Goal: Find specific page/section: Find specific page/section

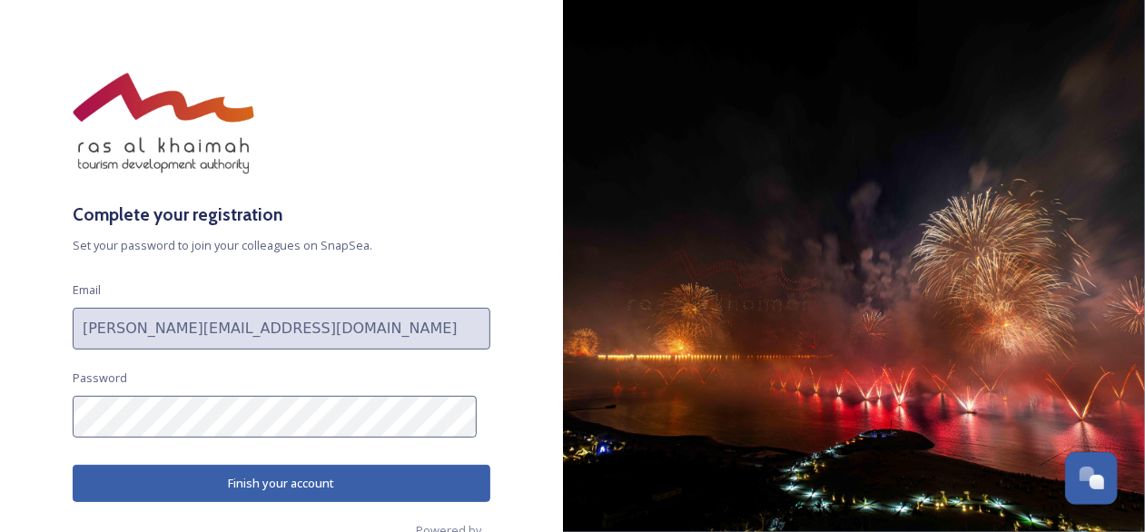
click at [297, 478] on button "Finish your account" at bounding box center [282, 483] width 418 height 37
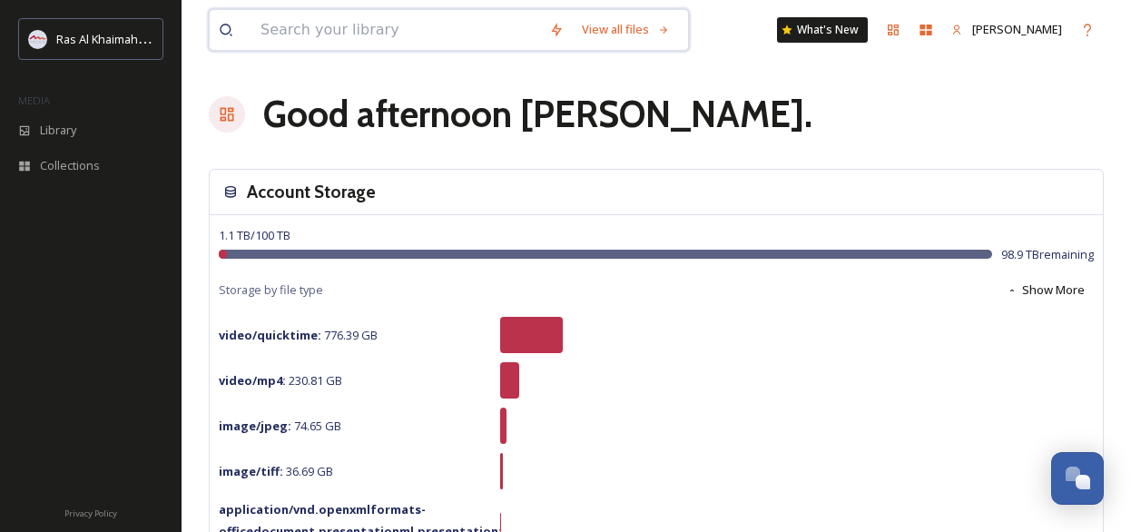
click at [302, 23] on input at bounding box center [395, 30] width 289 height 40
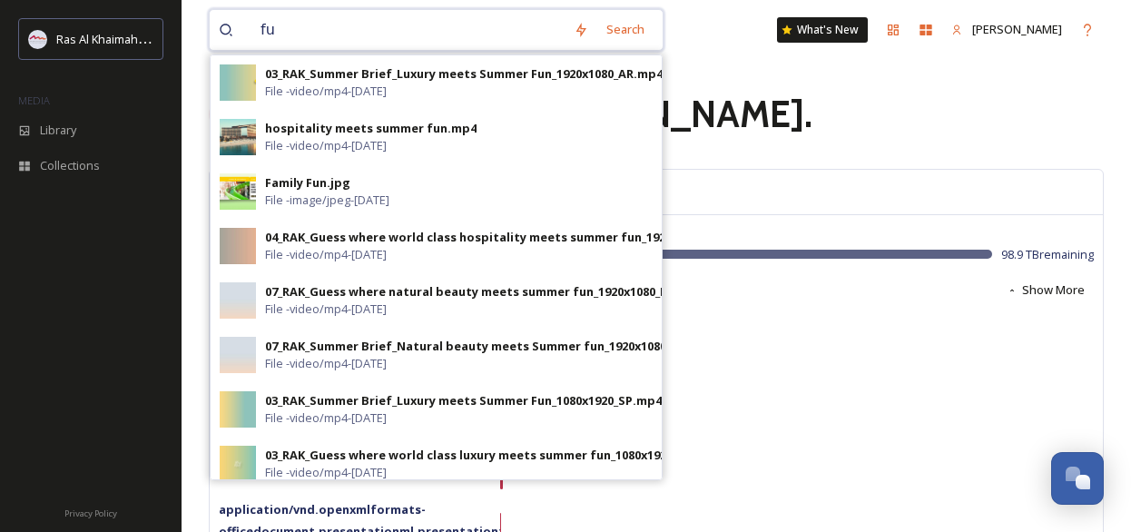
type input "f"
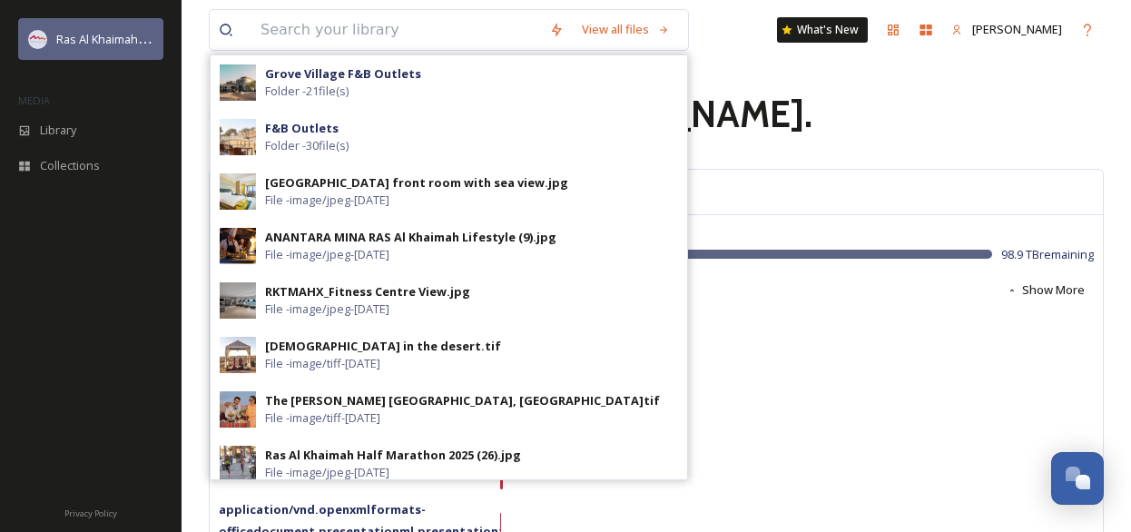
click at [89, 43] on span "Ras Al Khaimah Tourism Development Authority" at bounding box center [184, 38] width 257 height 17
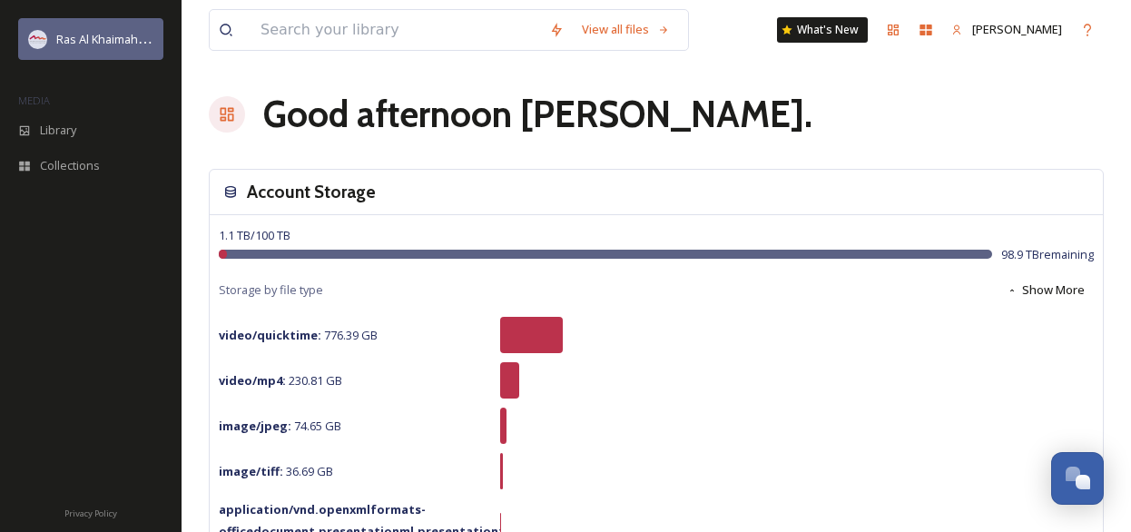
click at [42, 36] on img at bounding box center [38, 39] width 18 height 18
drag, startPoint x: 895, startPoint y: 97, endPoint x: 1015, endPoint y: 95, distance: 119.8
click at [1015, 95] on div "Good afternoon [PERSON_NAME] ." at bounding box center [656, 114] width 895 height 54
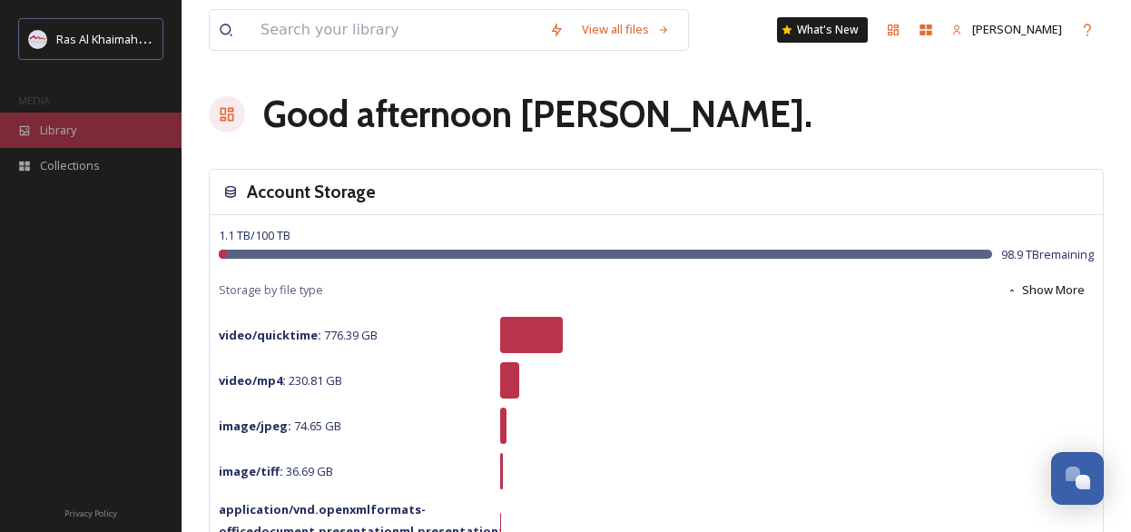
click at [58, 128] on span "Library" at bounding box center [58, 130] width 36 height 17
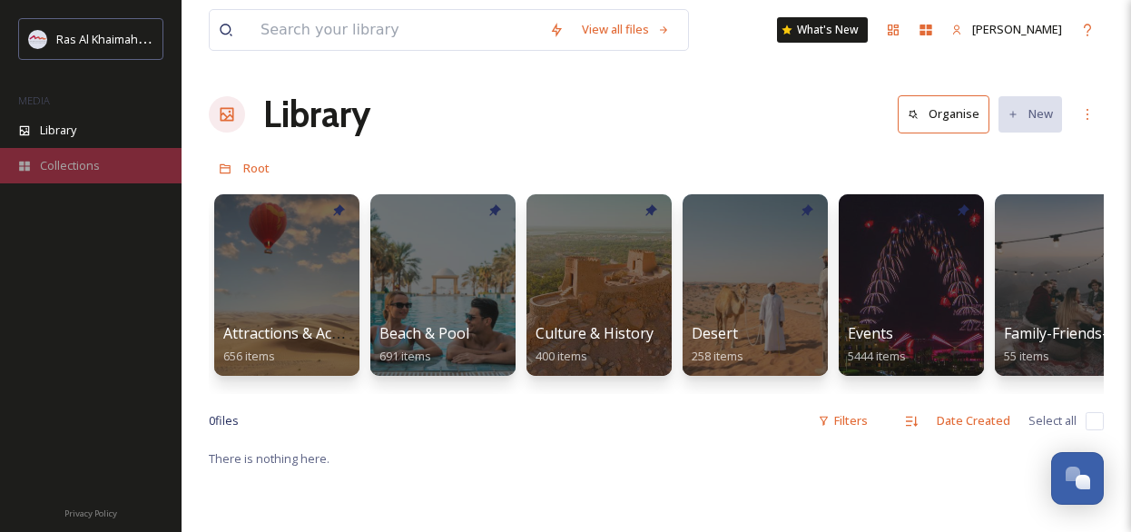
click at [60, 158] on span "Collections" at bounding box center [70, 165] width 60 height 17
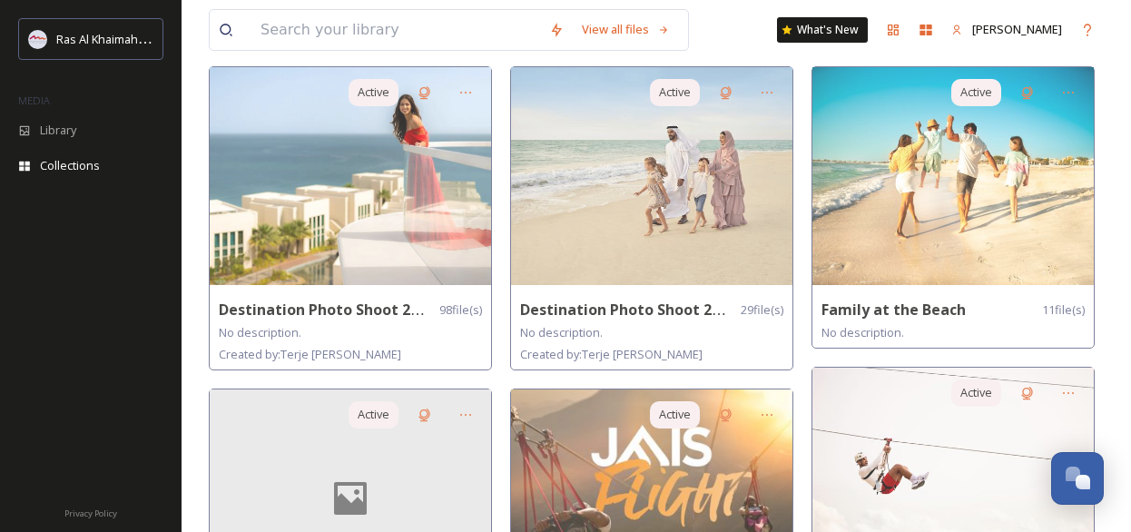
scroll to position [363, 0]
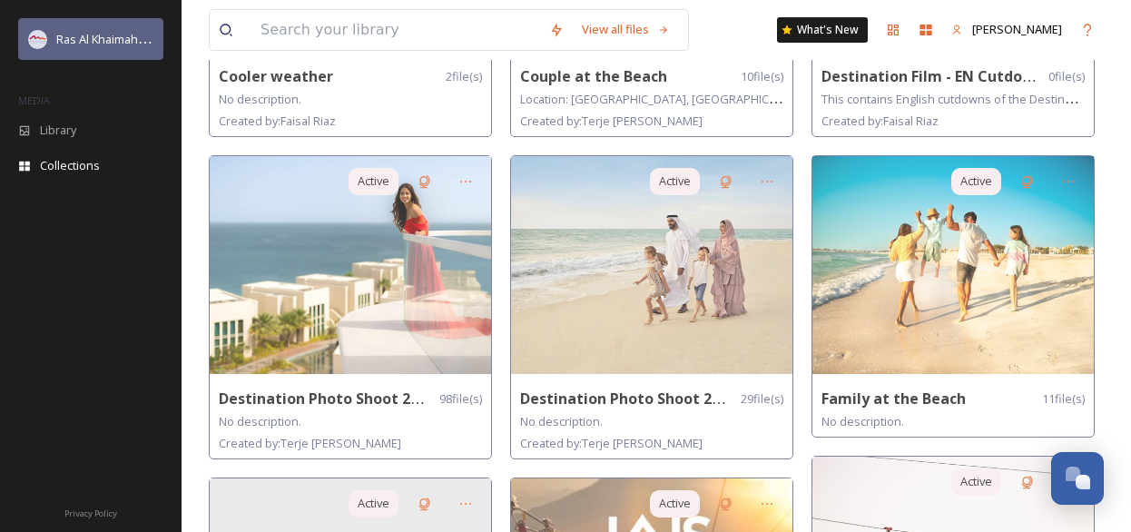
click at [74, 39] on span "Ras Al Khaimah Tourism Development Authority" at bounding box center [184, 38] width 257 height 17
click at [143, 40] on span "Ras Al Khaimah Tourism Development Authority" at bounding box center [184, 38] width 257 height 17
click at [72, 42] on span "Ras Al Khaimah Tourism Development Authority" at bounding box center [184, 38] width 257 height 17
click at [32, 37] on img at bounding box center [38, 39] width 18 height 18
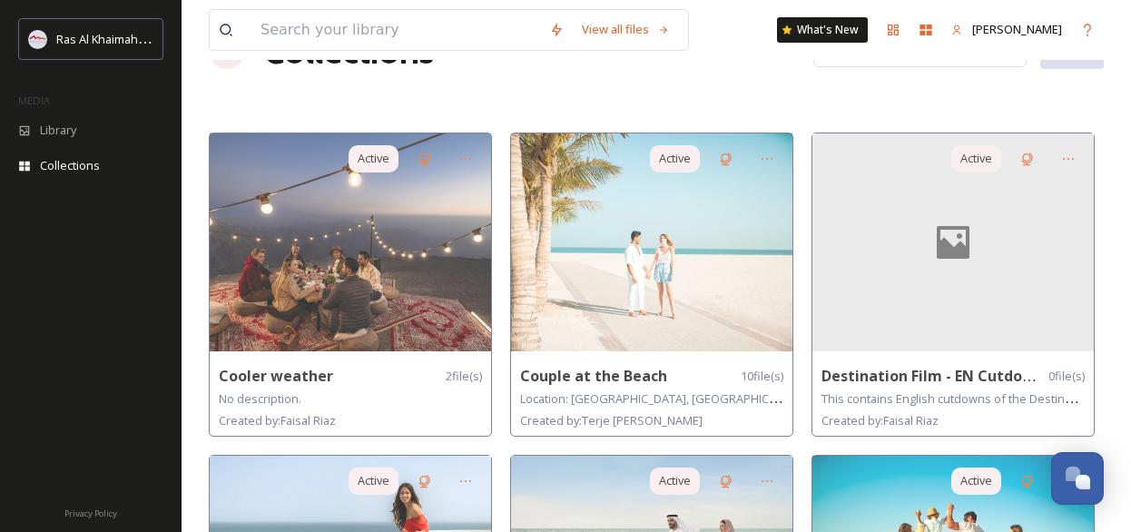
scroll to position [0, 0]
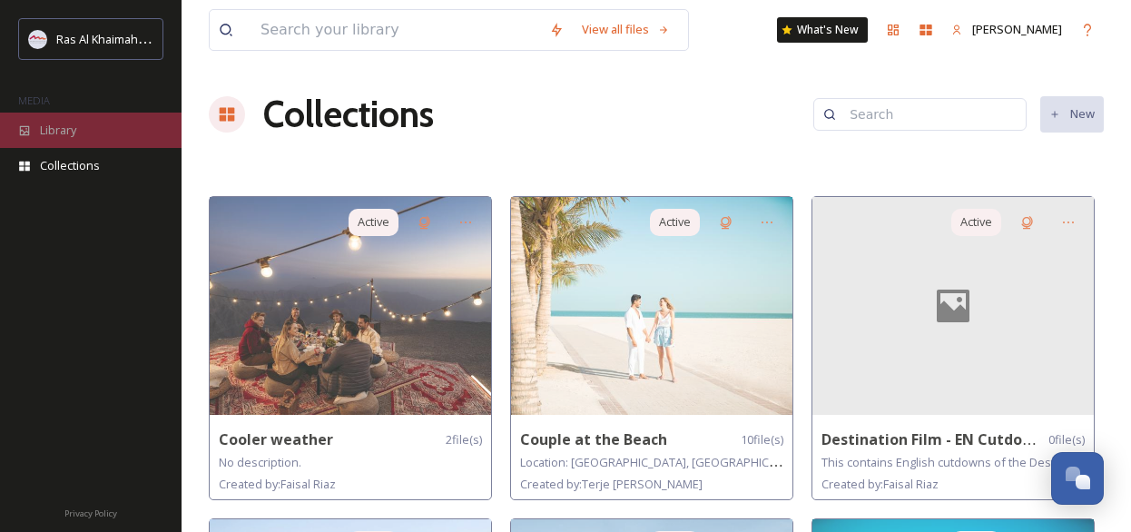
click at [54, 139] on div "Library" at bounding box center [91, 130] width 182 height 35
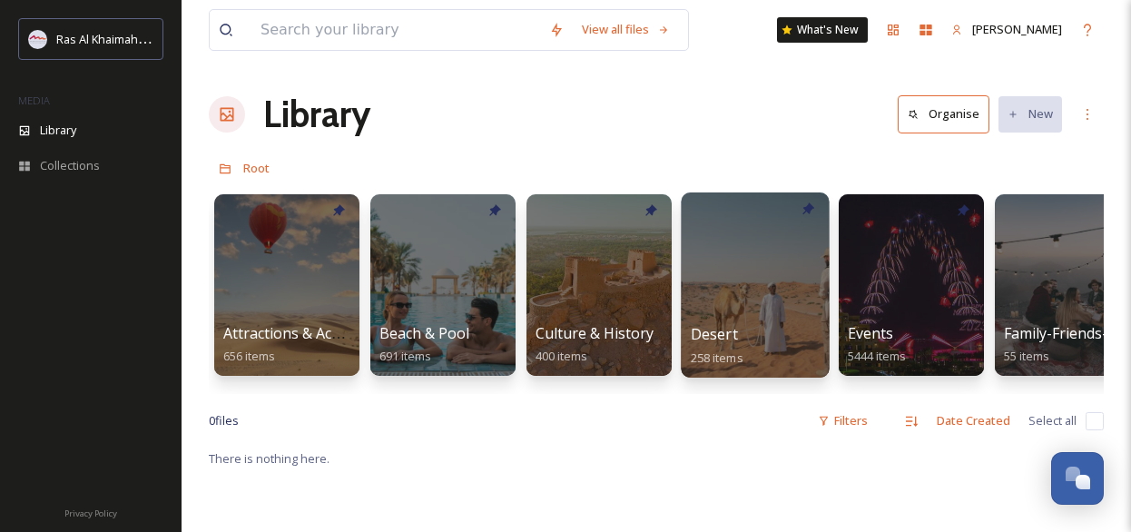
click at [745, 232] on div at bounding box center [755, 284] width 148 height 185
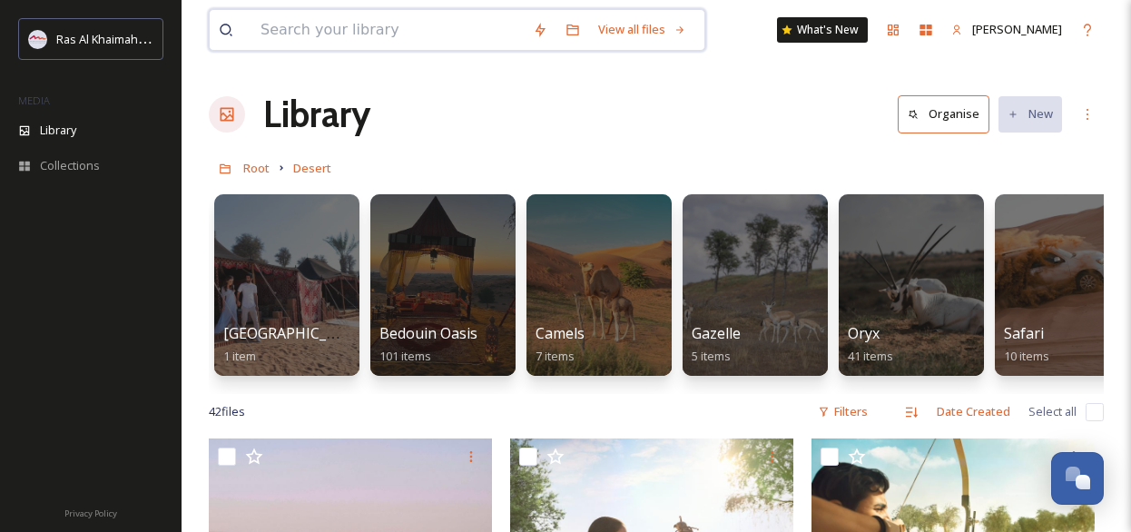
click at [356, 31] on input at bounding box center [387, 30] width 272 height 40
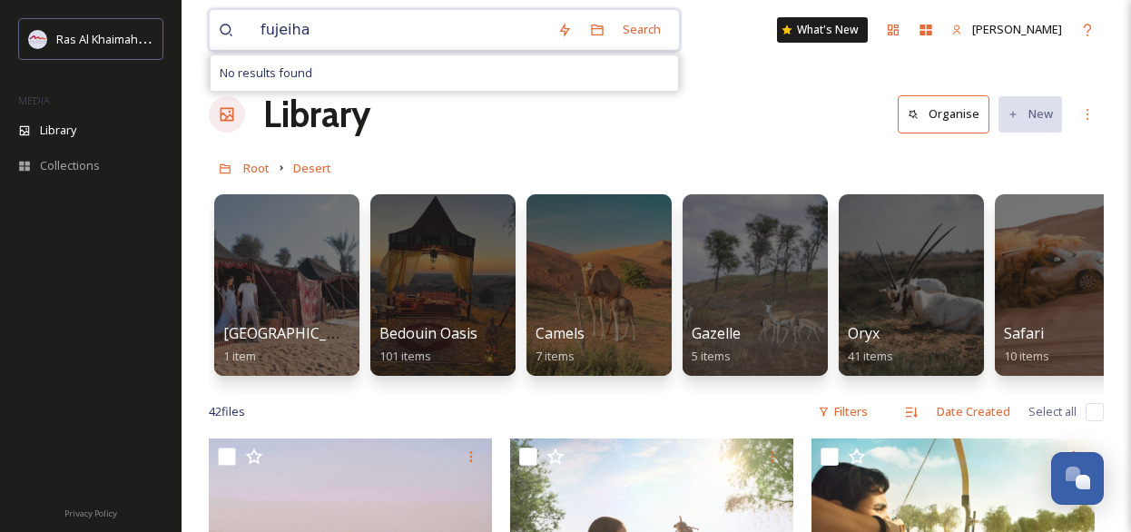
type input "fujeiha"
